Goal: Task Accomplishment & Management: Use online tool/utility

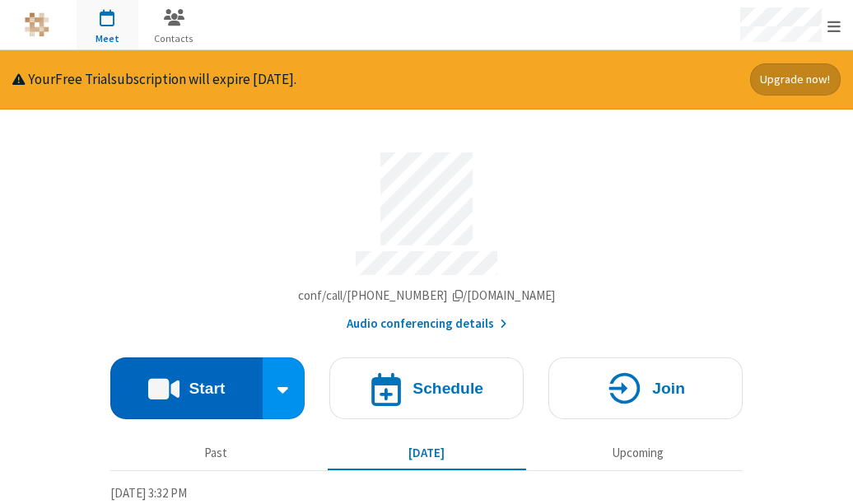
click at [210, 380] on h4 "Start" at bounding box center [207, 388] width 36 height 16
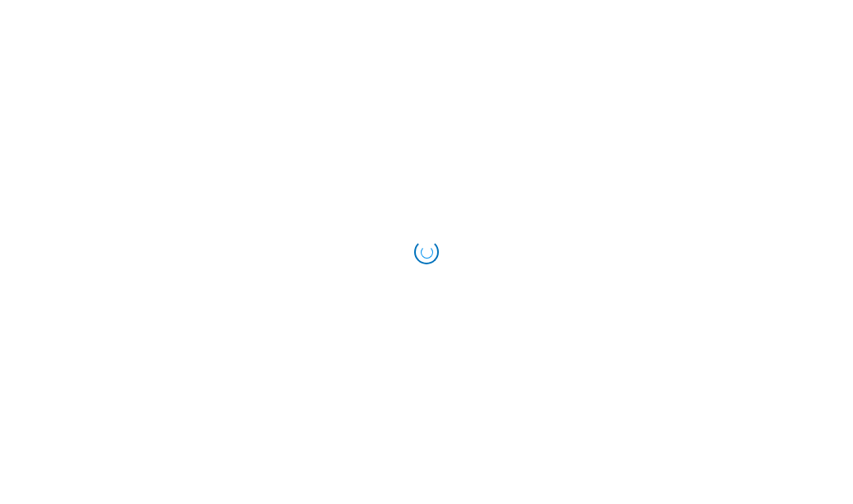
click at [210, 375] on body at bounding box center [426, 252] width 853 height 504
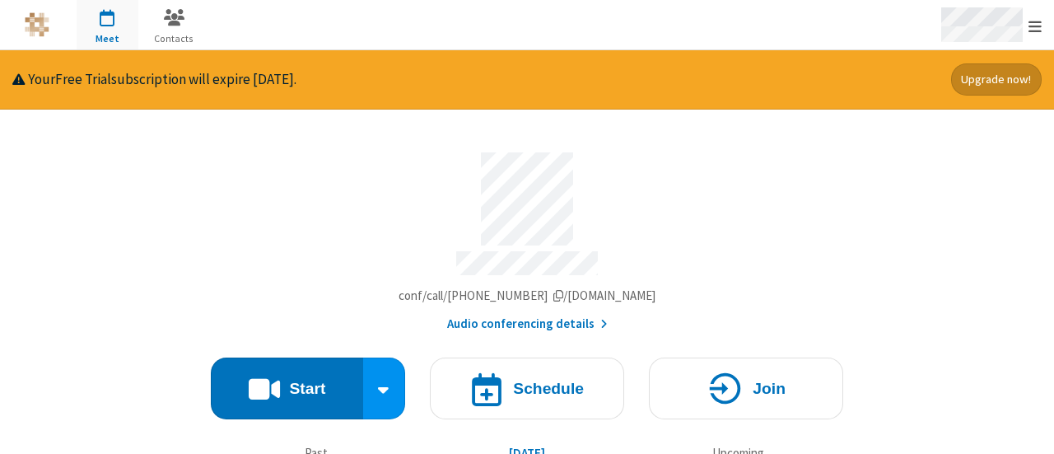
click at [1036, 27] on span "Open menu" at bounding box center [1035, 26] width 13 height 16
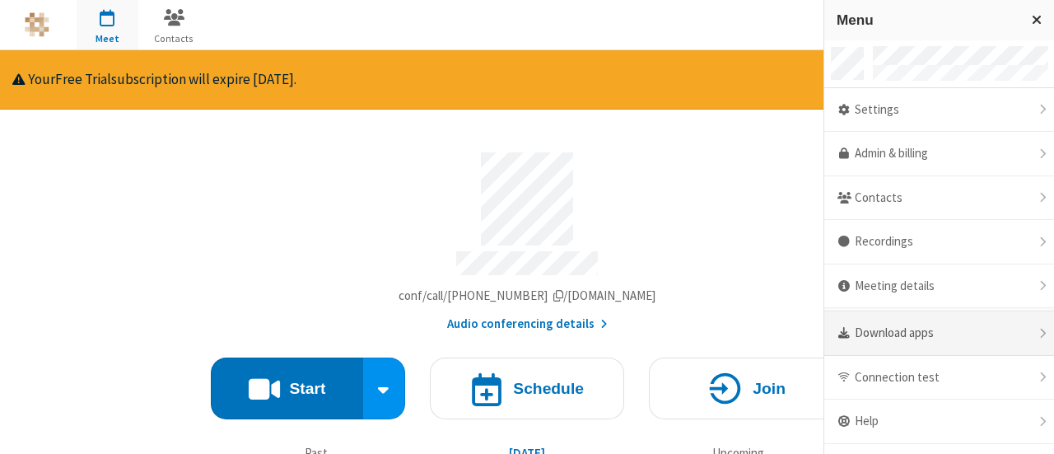
click at [928, 324] on div "Download apps" at bounding box center [939, 333] width 230 height 44
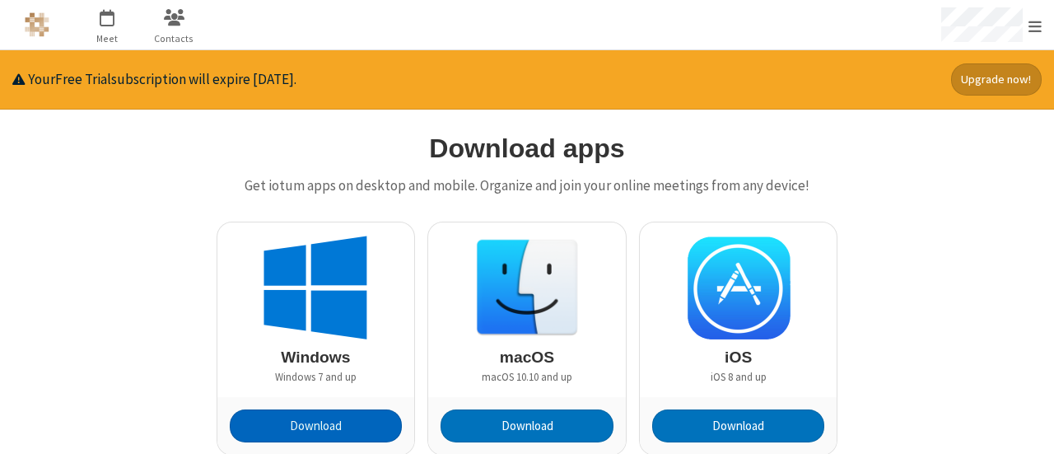
click at [343, 420] on button "Download" at bounding box center [316, 425] width 173 height 33
click at [763, 30] on div at bounding box center [527, 24] width 527 height 49
